Goal: Book appointment/travel/reservation

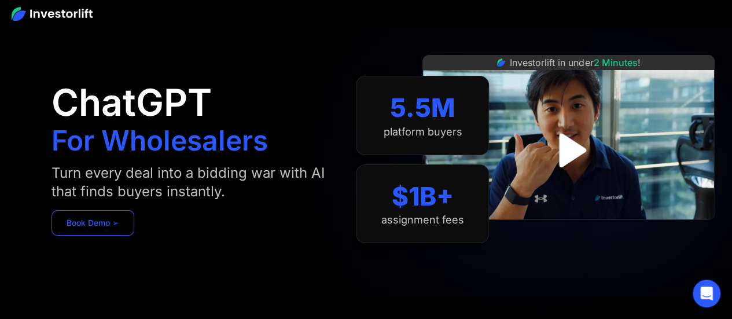
click at [114, 218] on link "Book Demo ➢" at bounding box center [93, 222] width 83 height 25
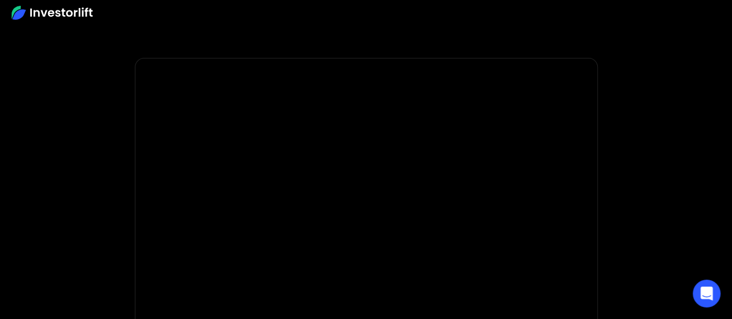
click at [26, 9] on img at bounding box center [52, 13] width 81 height 14
click at [79, 14] on img at bounding box center [52, 13] width 81 height 14
